Goal: Transaction & Acquisition: Purchase product/service

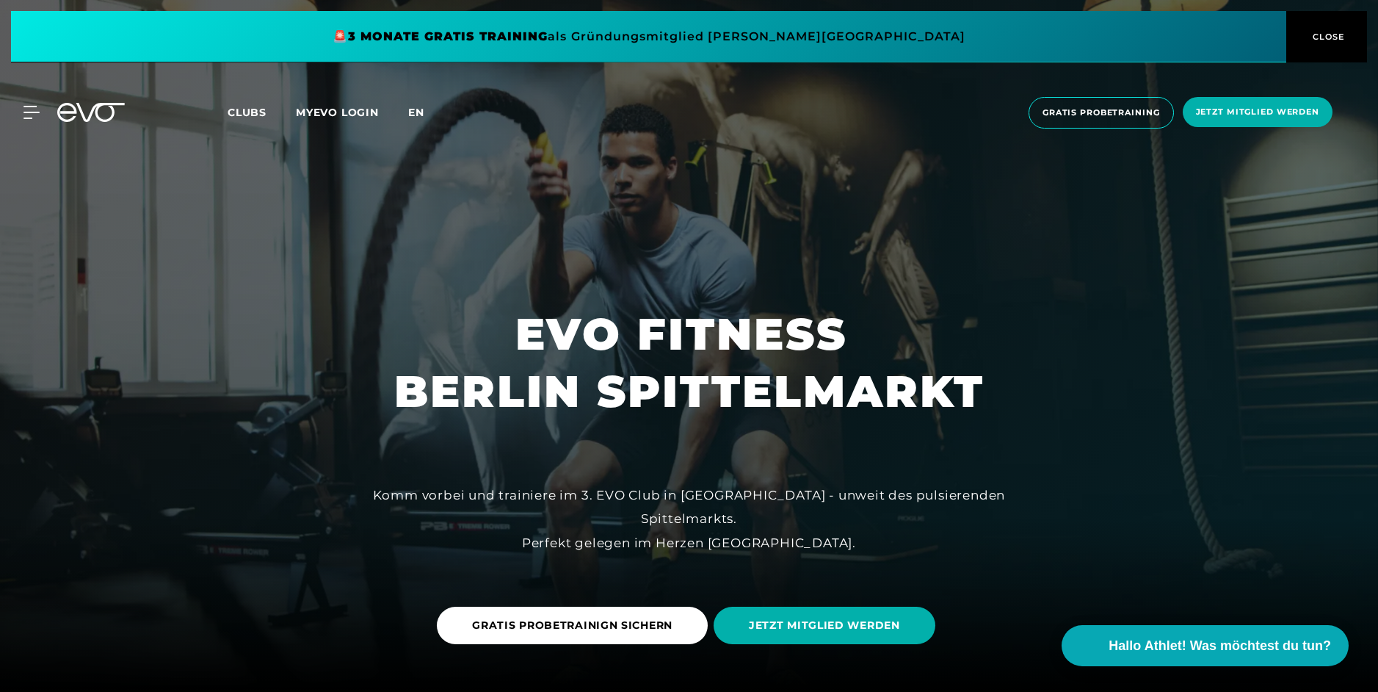
click at [422, 110] on span "en" at bounding box center [416, 112] width 16 height 13
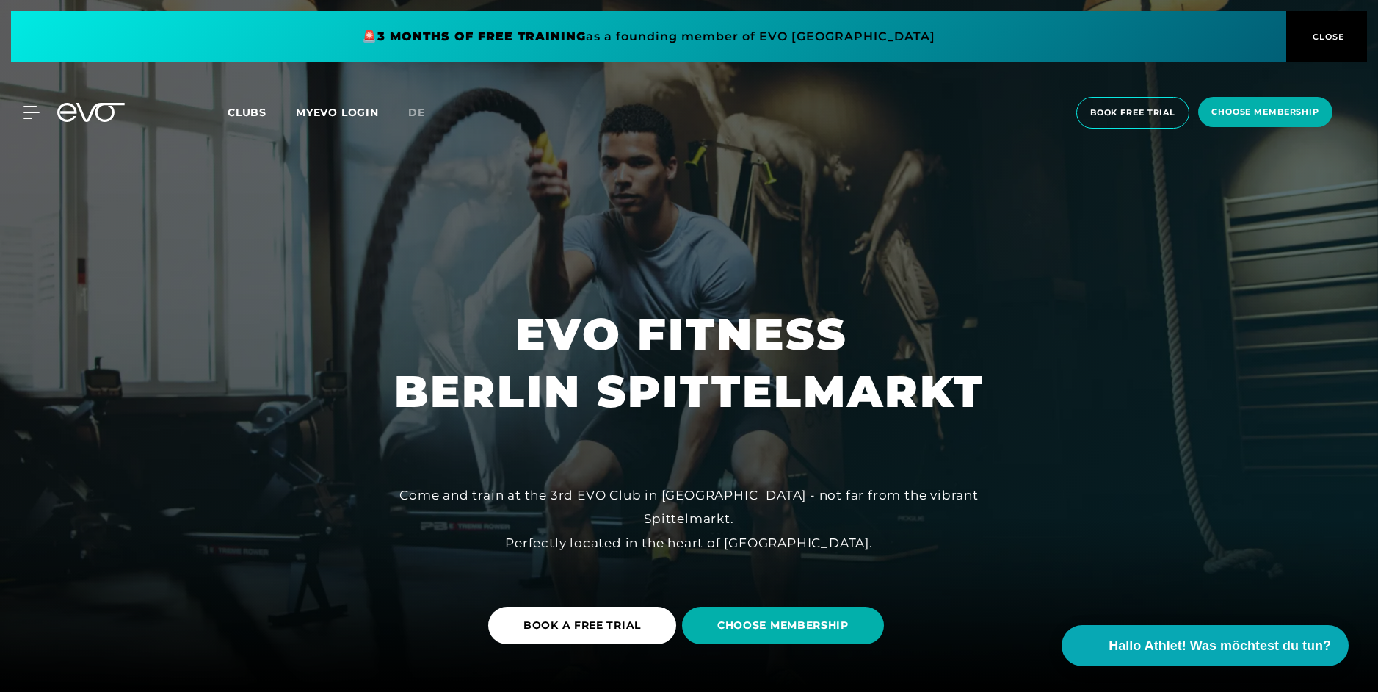
click at [26, 109] on icon at bounding box center [31, 112] width 16 height 13
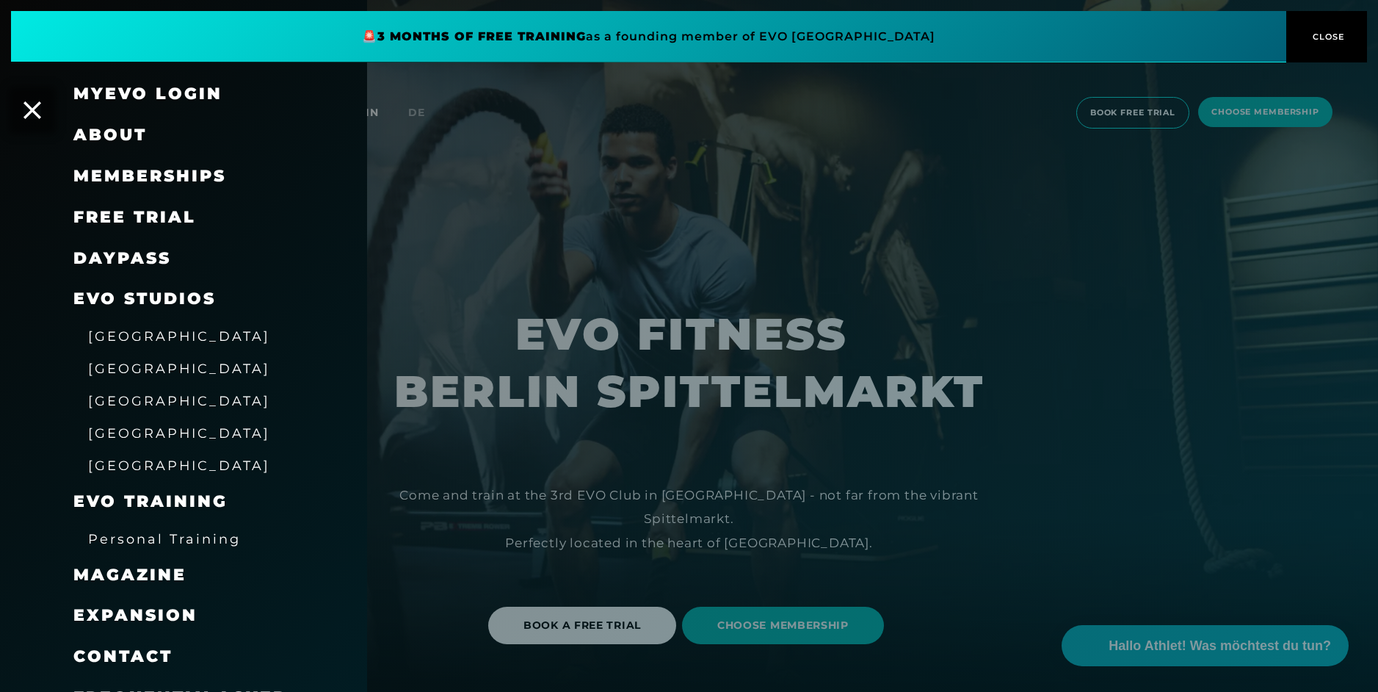
click at [112, 360] on span "[GEOGRAPHIC_DATA]" at bounding box center [179, 367] width 182 height 15
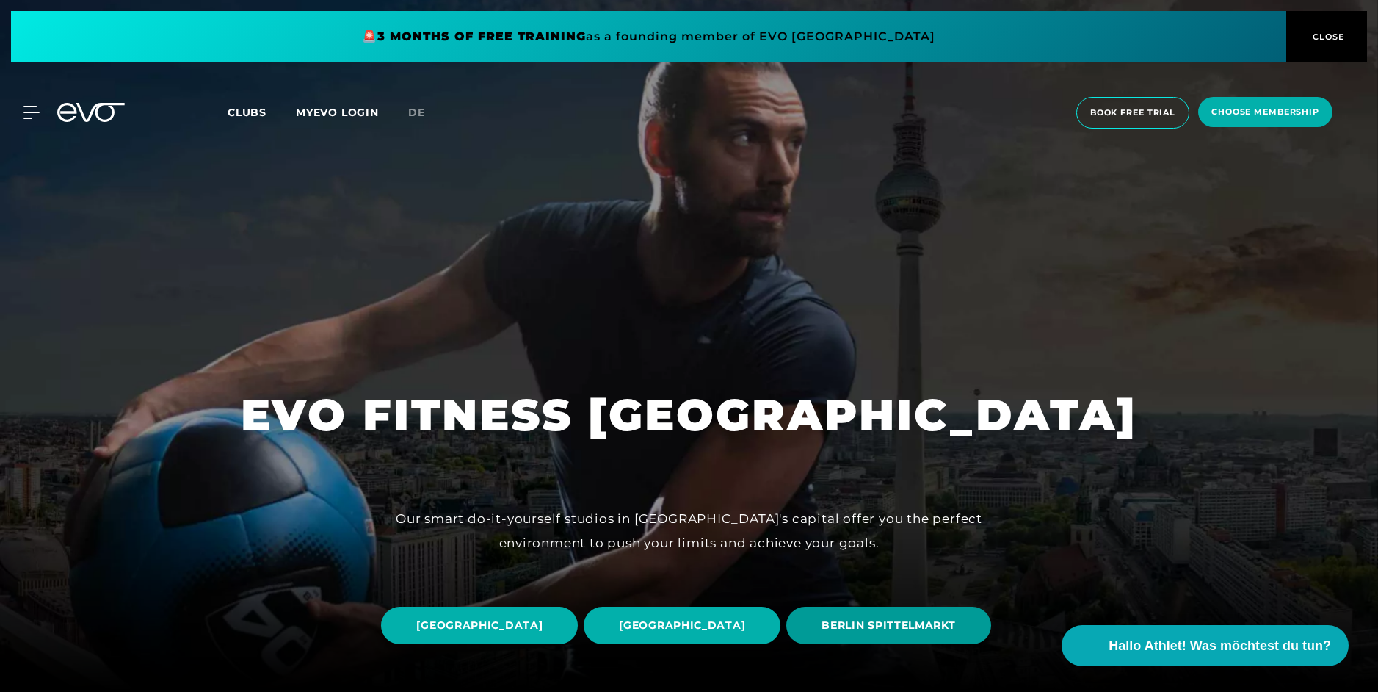
click at [821, 630] on span "BERLIN SPITTELMARKT" at bounding box center [888, 624] width 134 height 15
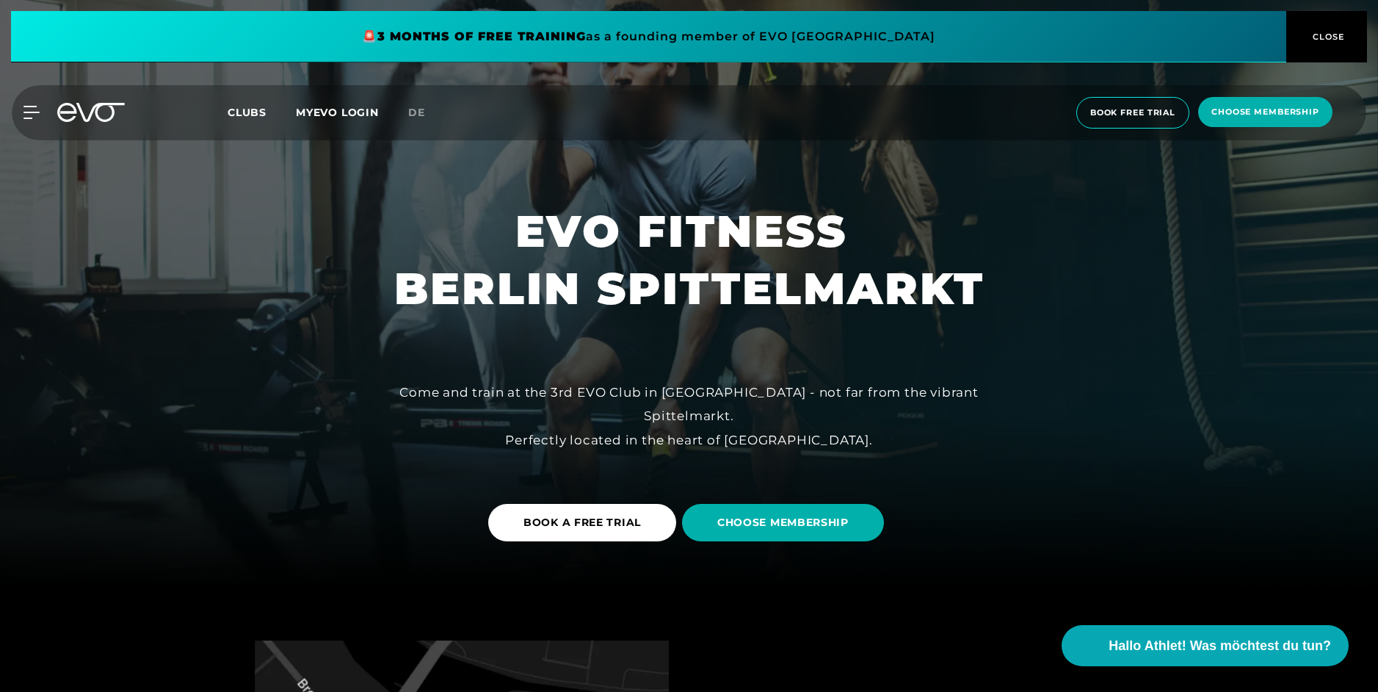
scroll to position [159, 0]
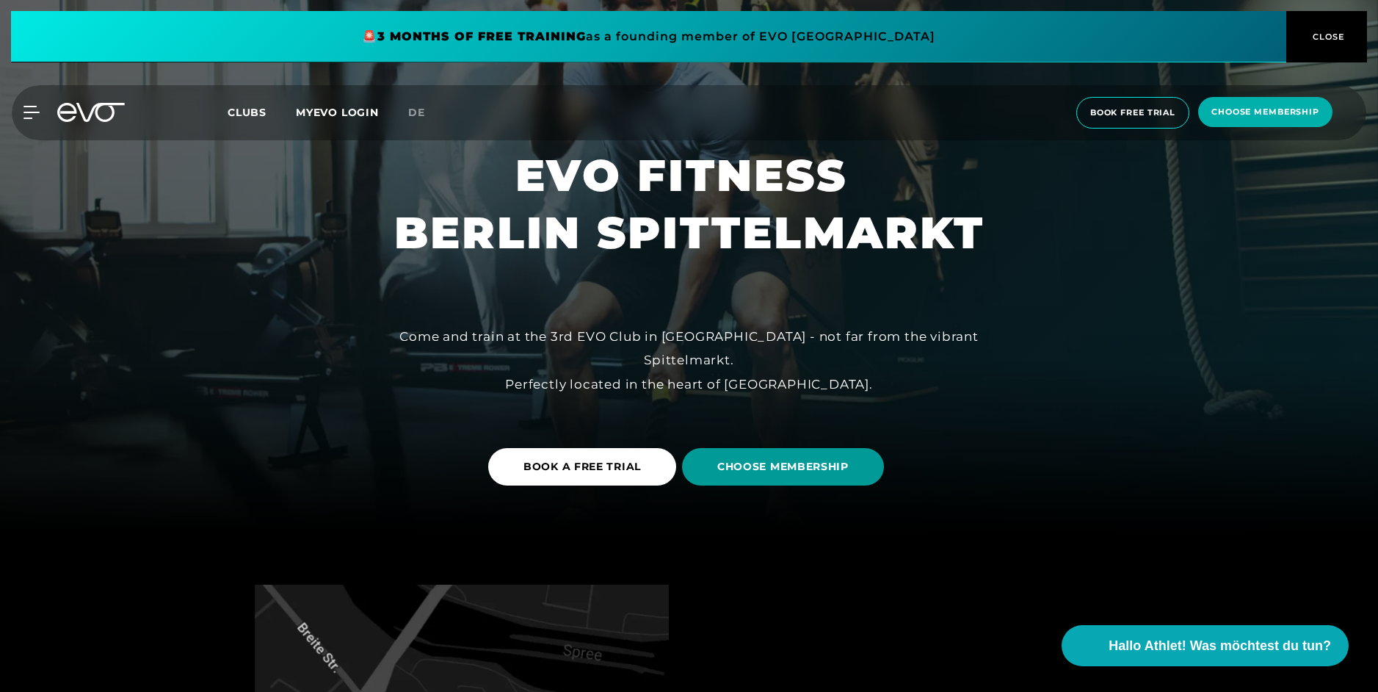
click at [772, 475] on span "CHOOSE MEMBERSHIP" at bounding box center [783, 466] width 202 height 37
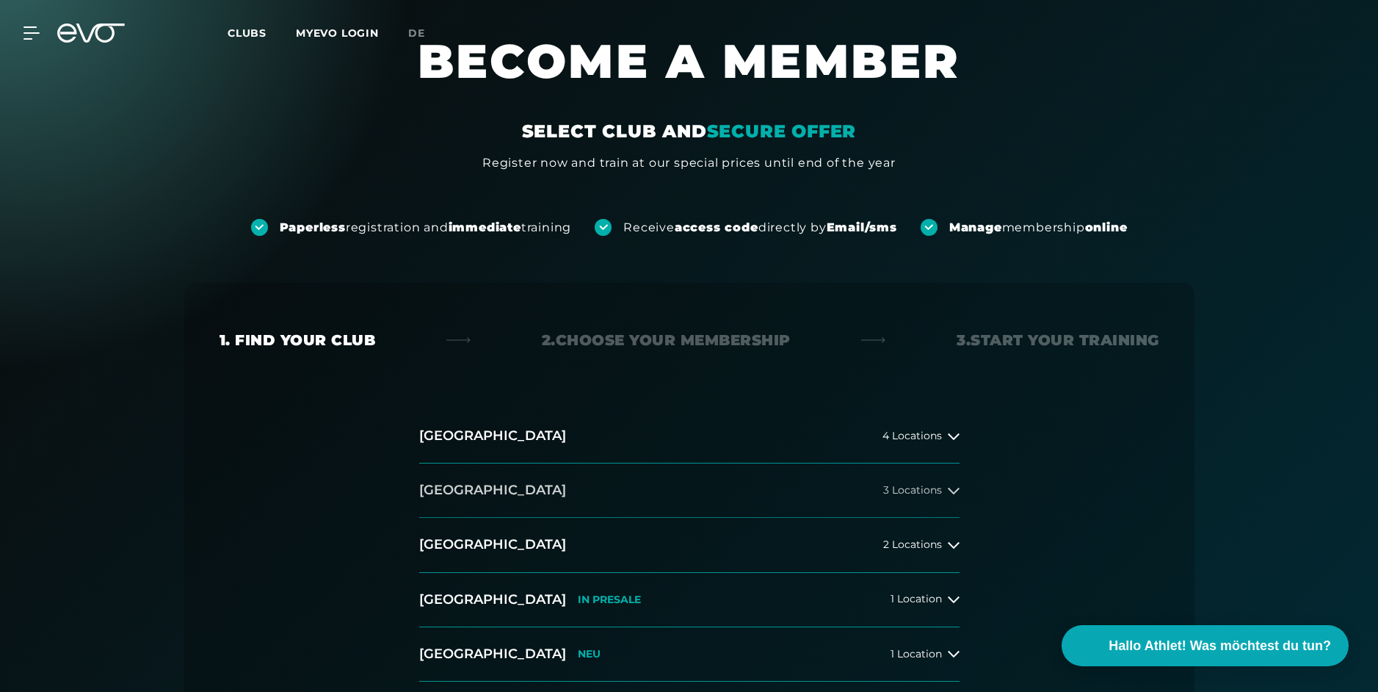
scroll to position [70, 0]
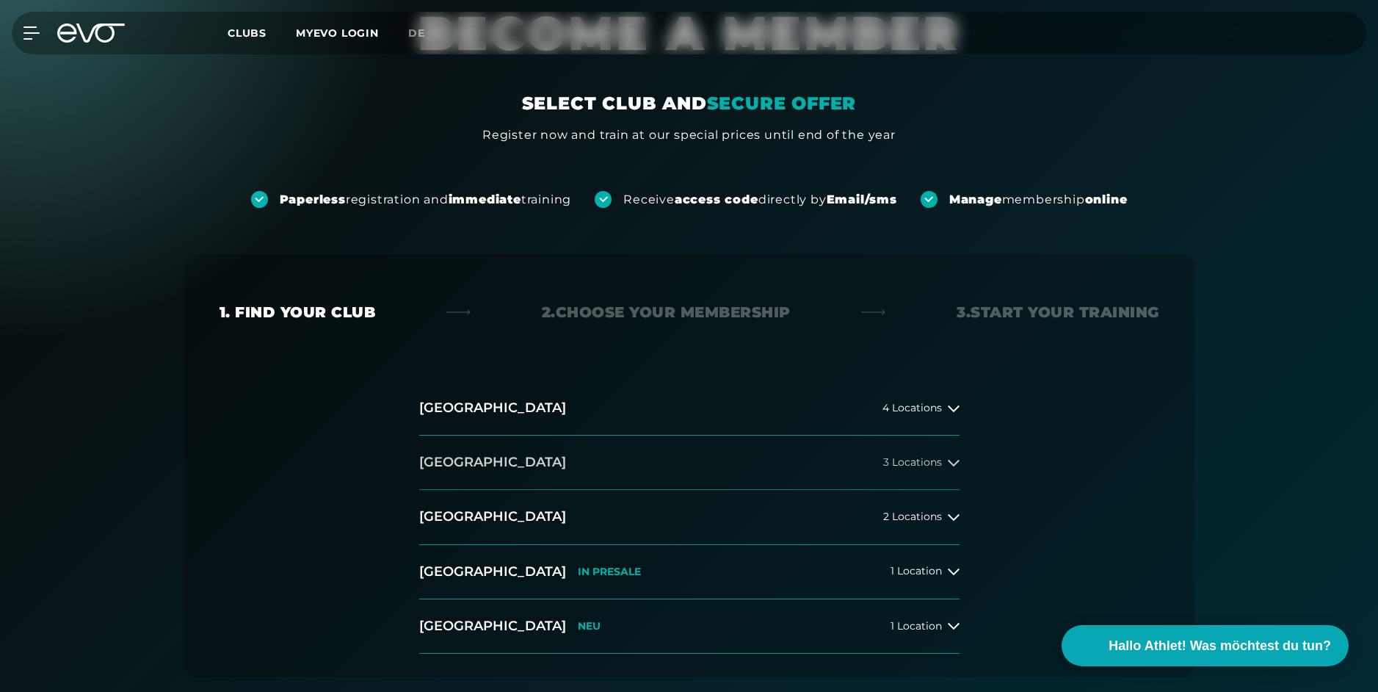
click at [829, 460] on button "[GEOGRAPHIC_DATA] 3 Locations" at bounding box center [689, 462] width 540 height 54
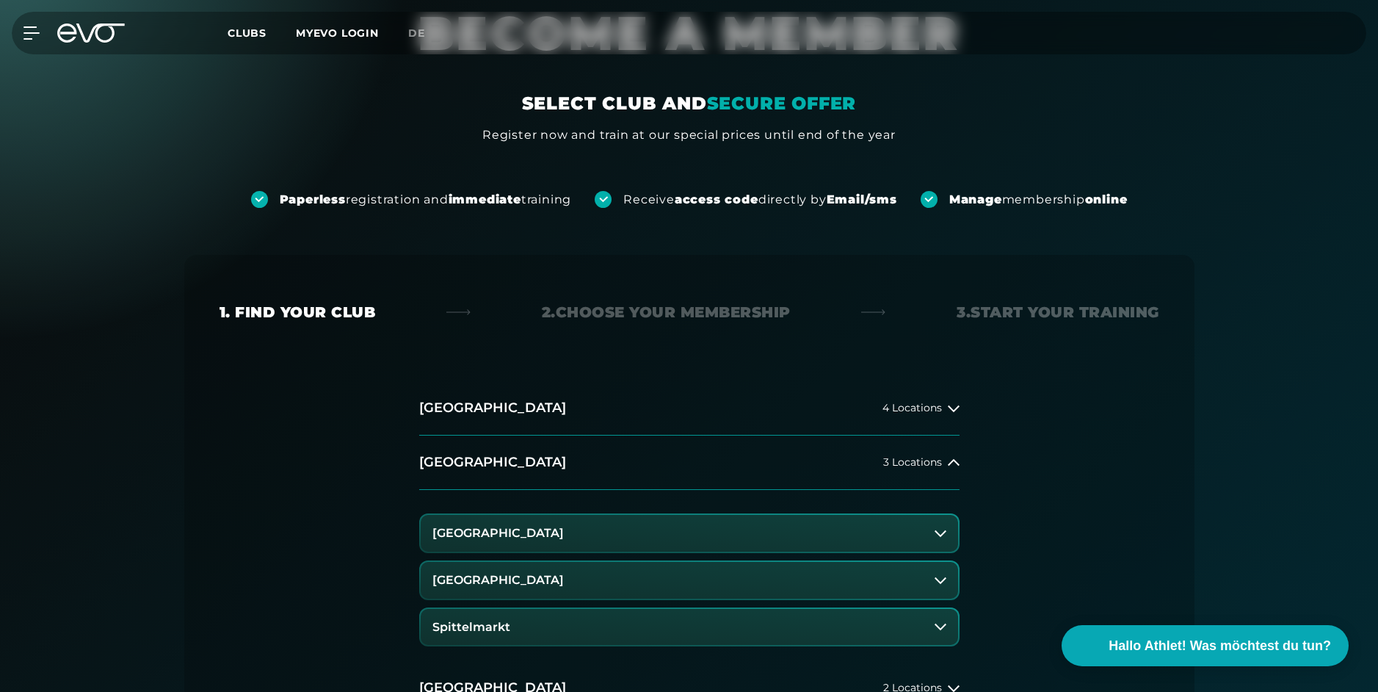
click at [537, 630] on button "Spittelmarkt" at bounding box center [689, 627] width 537 height 37
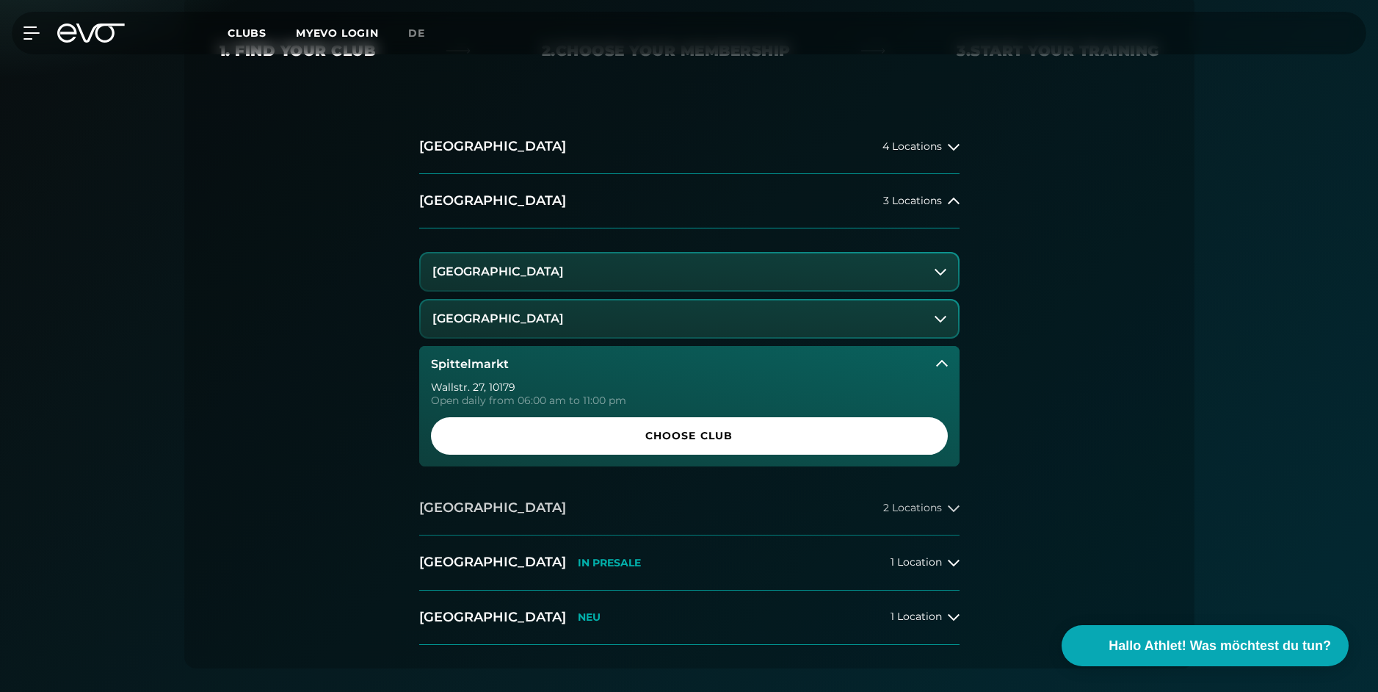
scroll to position [334, 0]
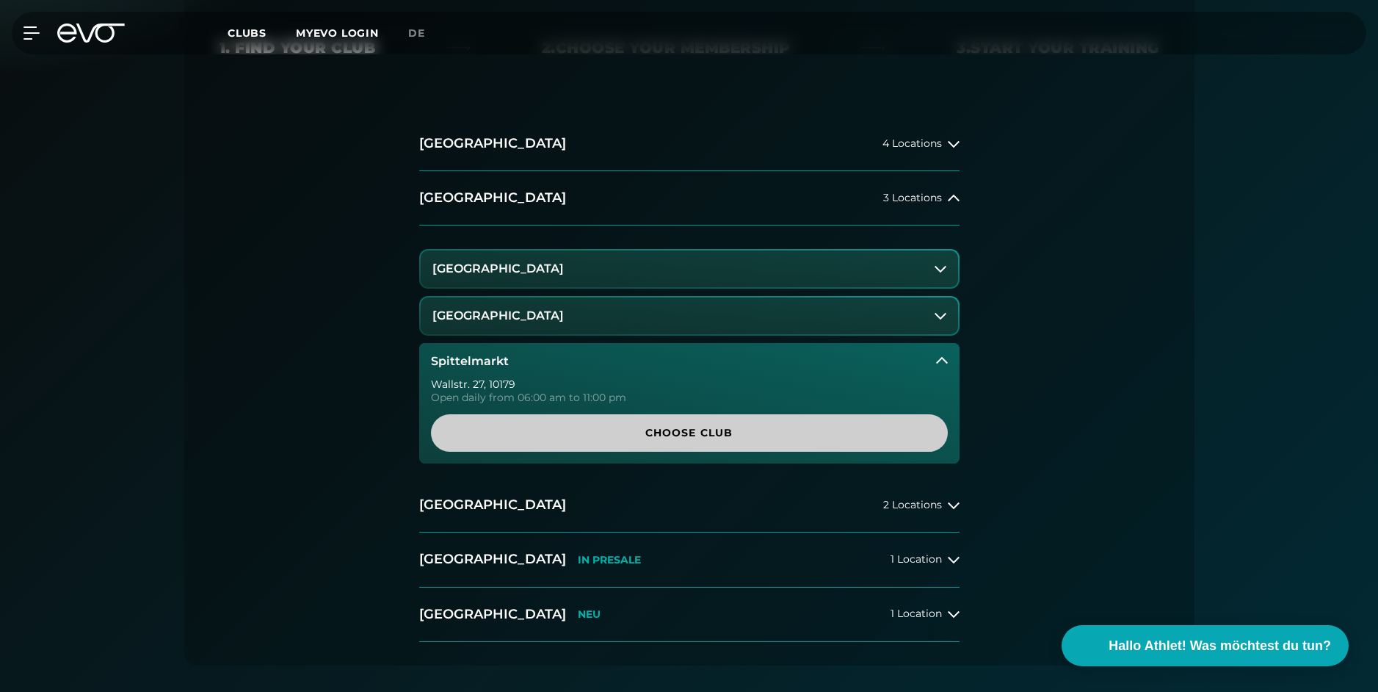
click at [730, 425] on span "Choose Club" at bounding box center [689, 432] width 446 height 15
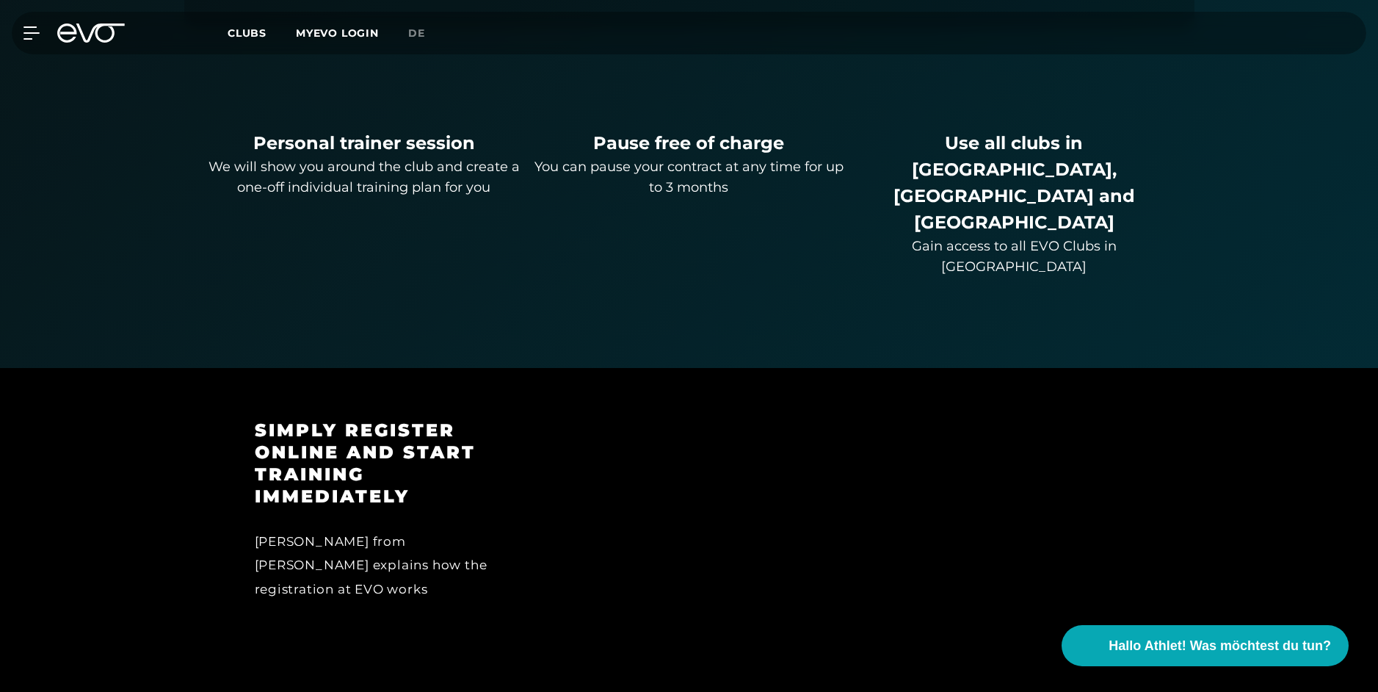
scroll to position [1288, 0]
